Goal: Transaction & Acquisition: Purchase product/service

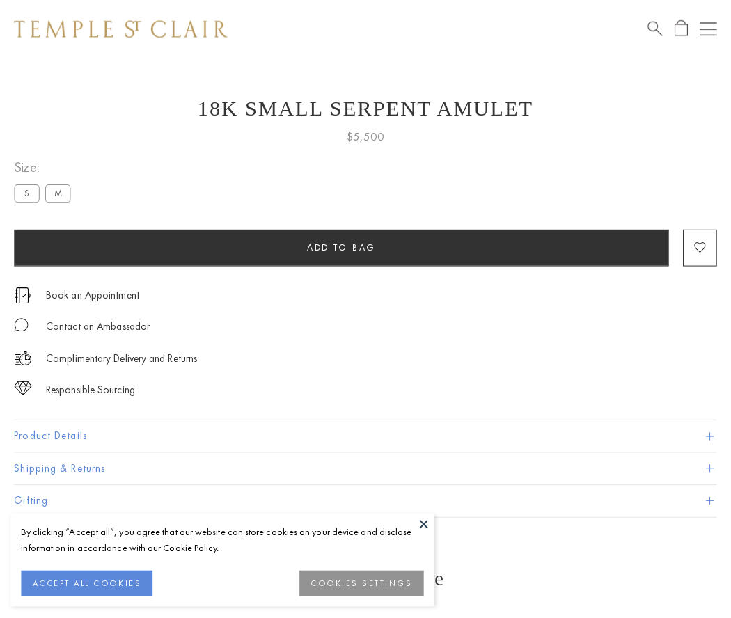
scroll to position [23, 0]
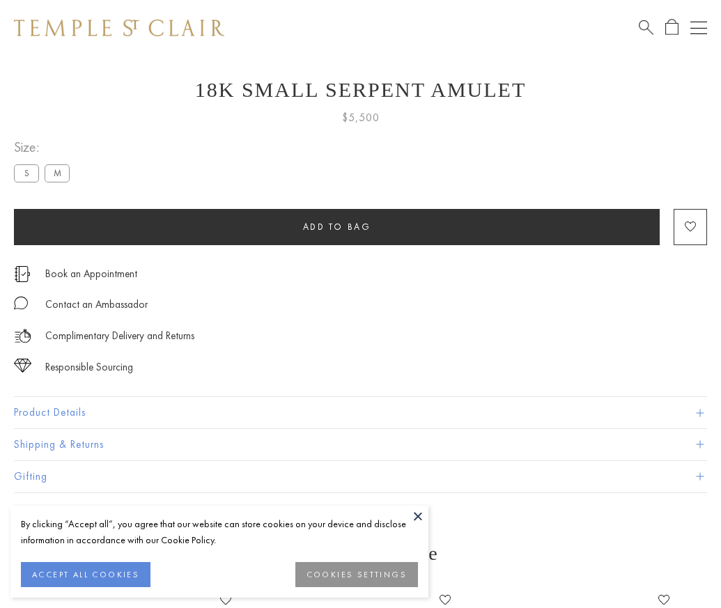
click at [336, 226] on span "Add to bag" at bounding box center [337, 227] width 68 height 12
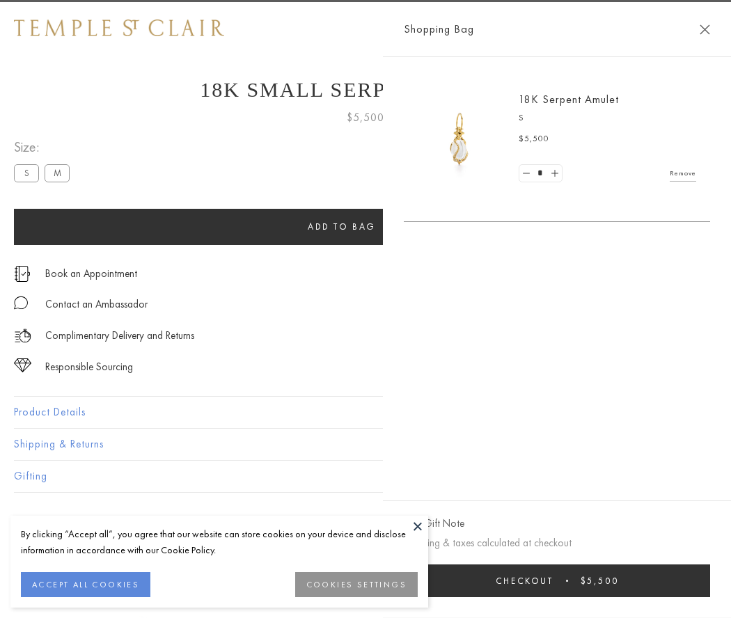
click at [554, 581] on span "Checkout" at bounding box center [525, 581] width 58 height 12
